Goal: Task Accomplishment & Management: Manage account settings

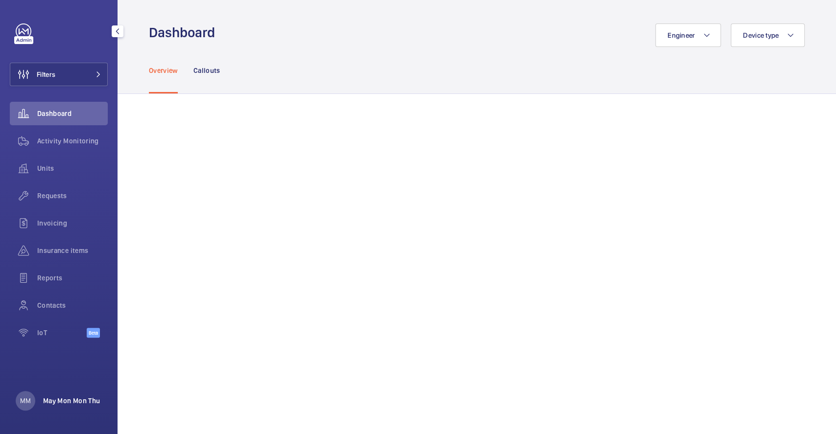
click at [59, 399] on p "May Mon Mon Thu" at bounding box center [71, 401] width 57 height 10
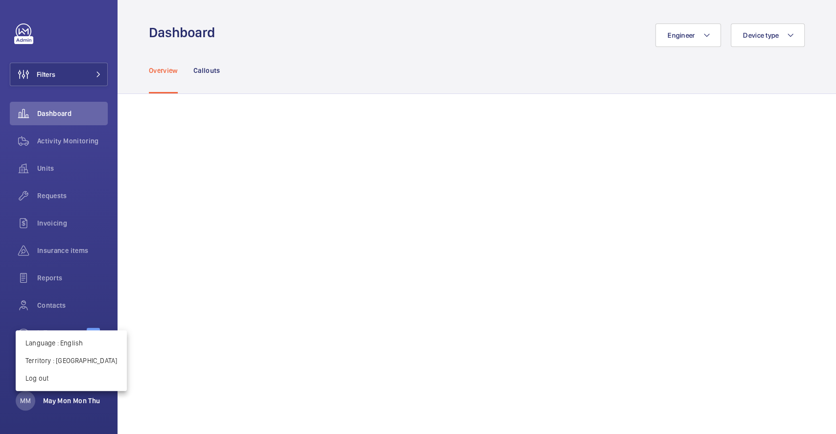
click at [59, 399] on div at bounding box center [418, 217] width 836 height 434
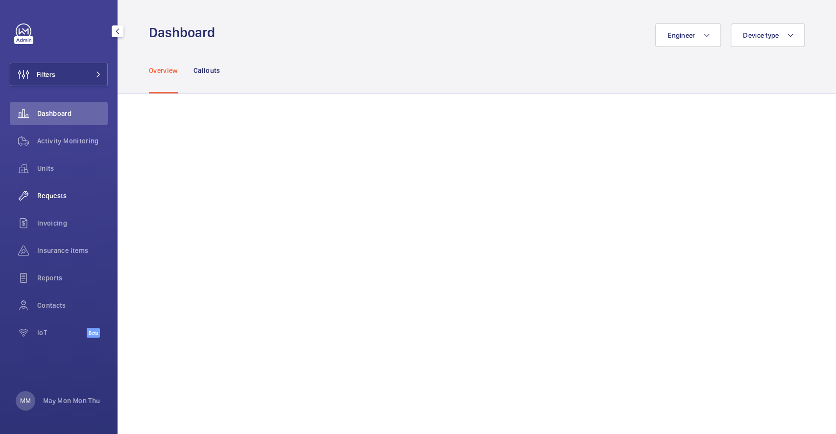
click at [67, 189] on div "Requests" at bounding box center [59, 196] width 98 height 24
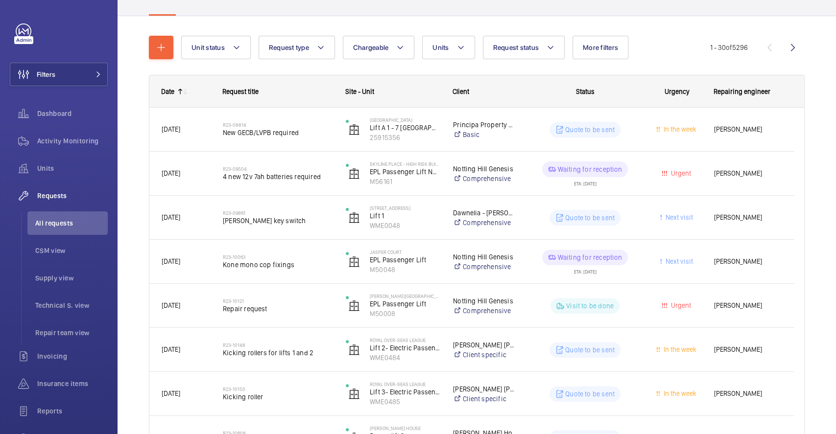
scroll to position [130, 0]
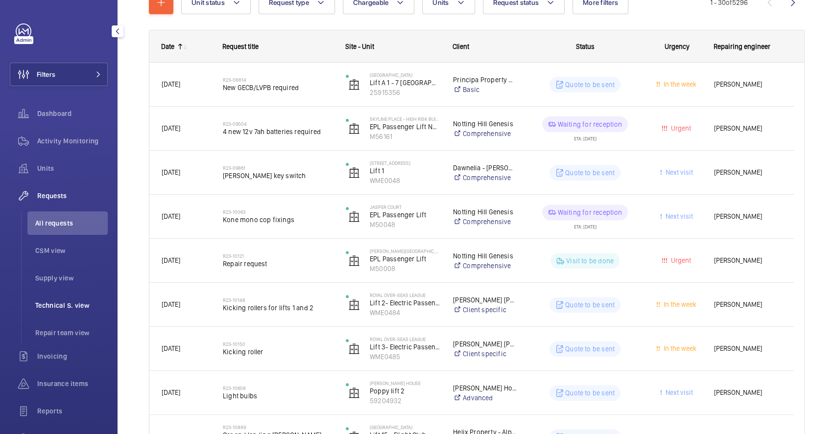
click at [74, 307] on span "Technical S. view" at bounding box center [71, 306] width 72 height 10
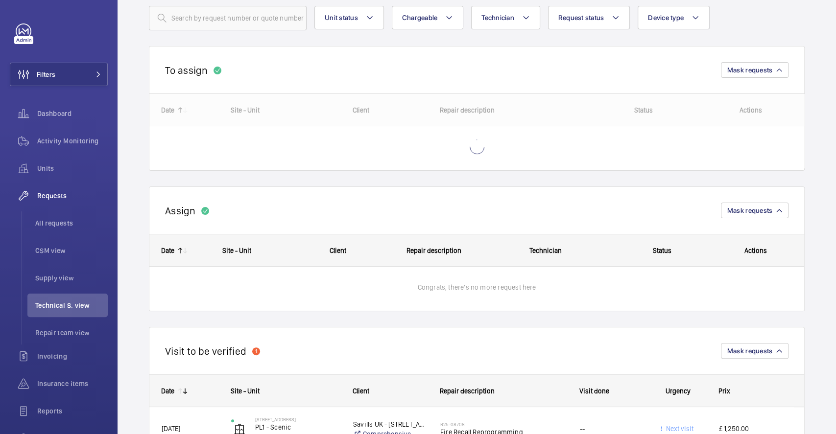
scroll to position [105, 0]
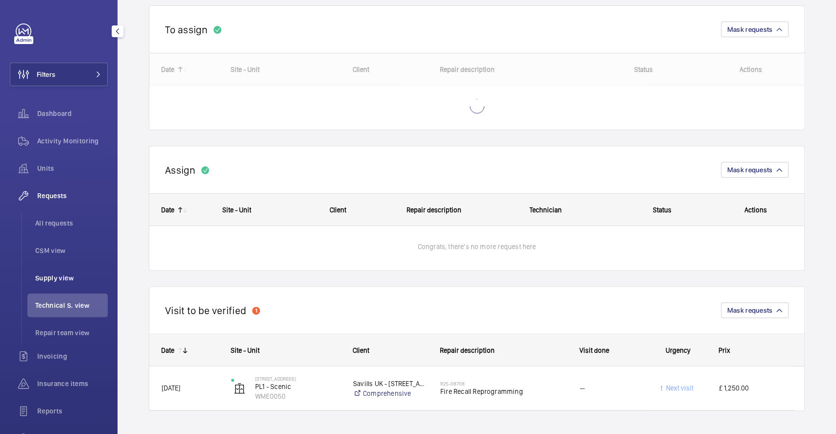
click at [52, 270] on li "Supply view" at bounding box center [67, 278] width 80 height 24
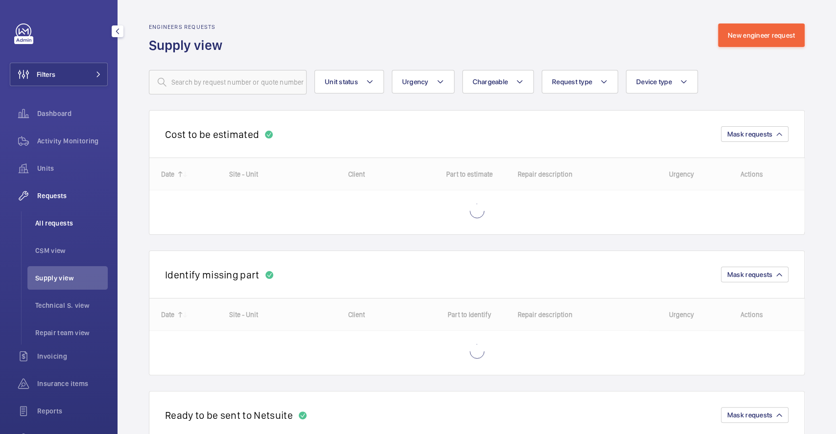
click at [68, 220] on span "All requests" at bounding box center [71, 223] width 72 height 10
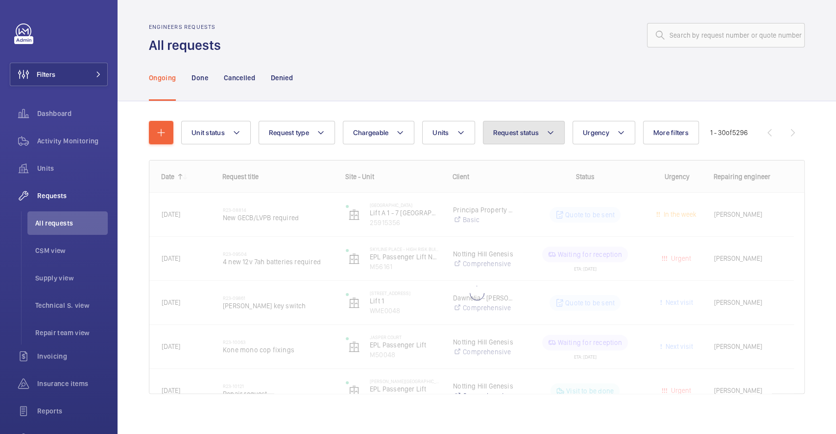
click at [509, 133] on span "Request status" at bounding box center [516, 133] width 46 height 8
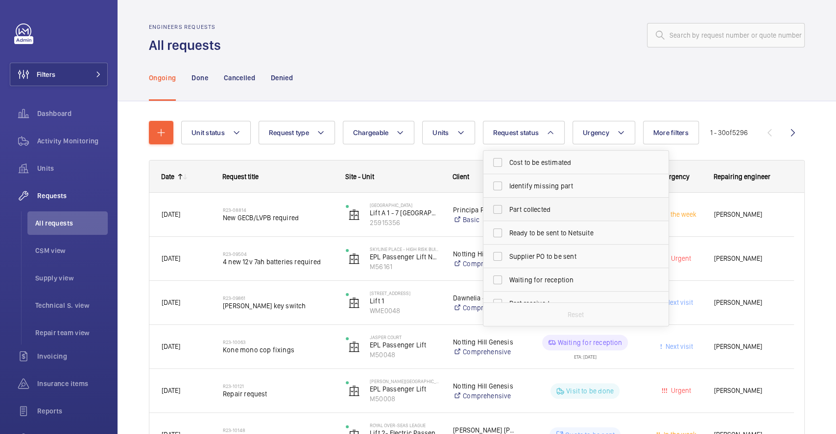
click at [513, 211] on span "Part collected" at bounding box center [576, 210] width 135 height 10
click at [507, 211] on input "Part collected" at bounding box center [498, 210] width 20 height 20
checkbox input "true"
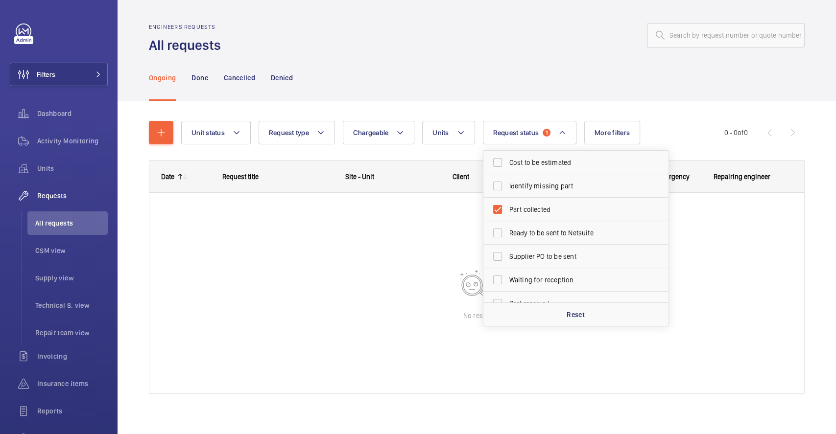
click at [534, 57] on div "Ongoing Done Cancelled Denied" at bounding box center [477, 77] width 656 height 47
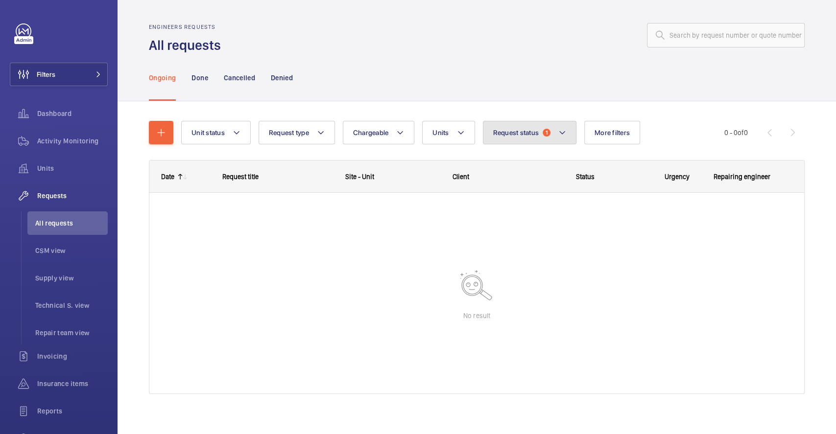
click at [538, 136] on span "Request status" at bounding box center [516, 133] width 46 height 8
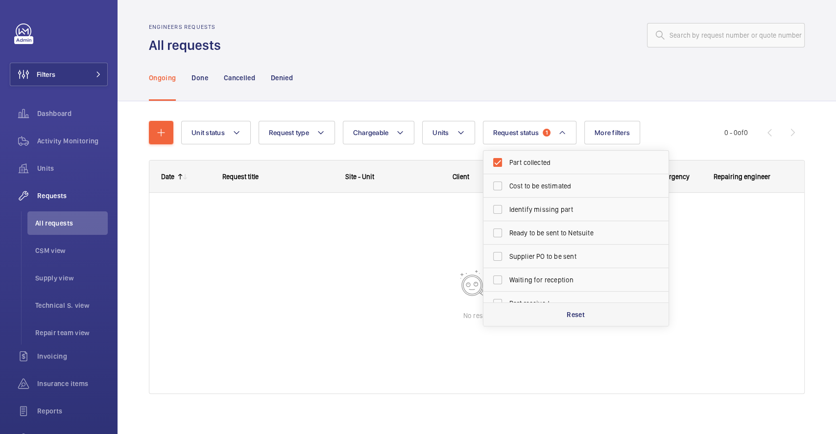
click at [567, 316] on p "Reset" at bounding box center [575, 315] width 18 height 10
checkbox input "false"
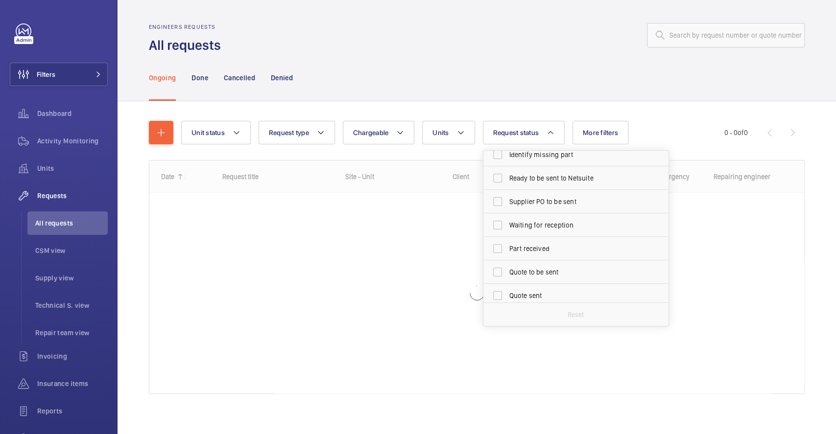
scroll to position [130, 0]
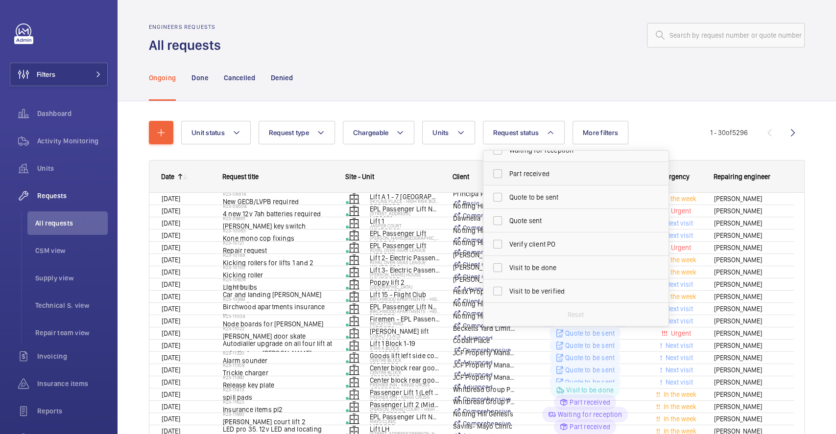
click at [496, 172] on label "Part received" at bounding box center [568, 174] width 170 height 24
click at [496, 172] on input "Part received" at bounding box center [498, 174] width 20 height 20
checkbox input "true"
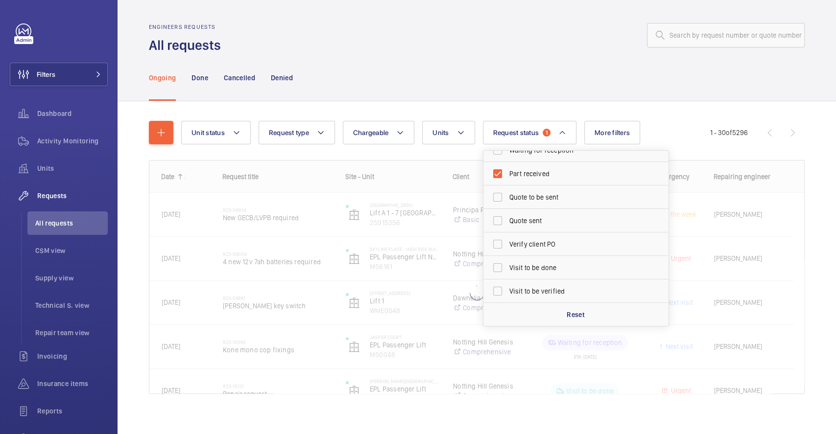
click at [558, 69] on div "Ongoing Done Cancelled Denied" at bounding box center [477, 77] width 656 height 47
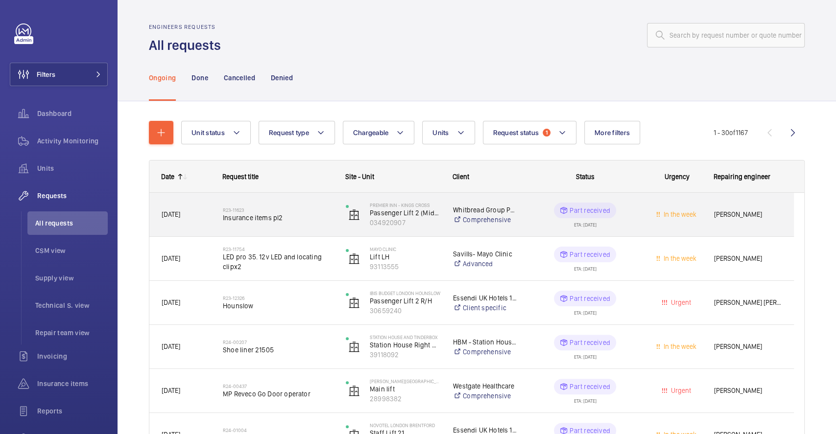
click at [646, 236] on div "In the week" at bounding box center [670, 215] width 61 height 44
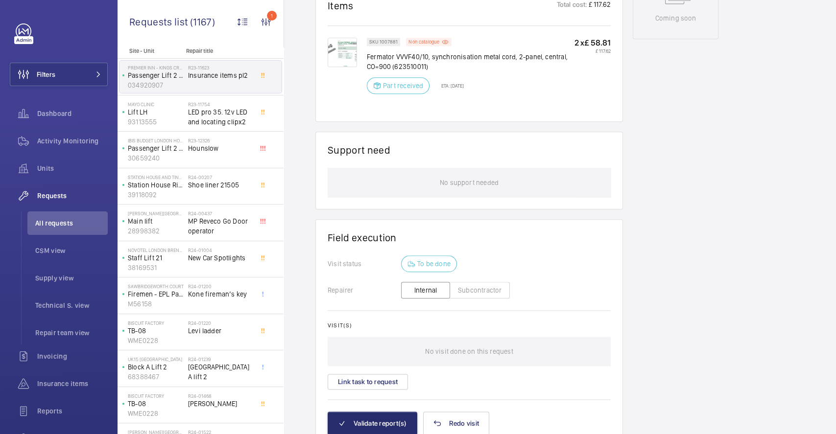
scroll to position [588, 0]
